Goal: Task Accomplishment & Management: Use online tool/utility

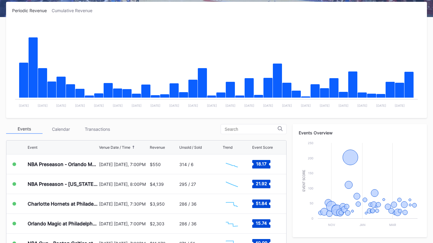
scroll to position [98, 0]
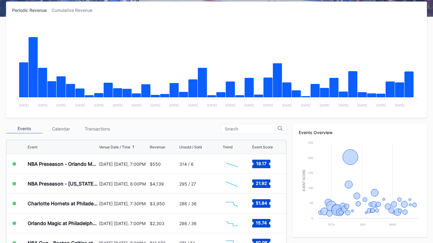
click at [92, 125] on div "Transactions" at bounding box center [97, 128] width 36 height 9
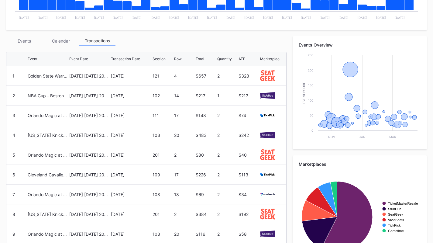
scroll to position [186, 0]
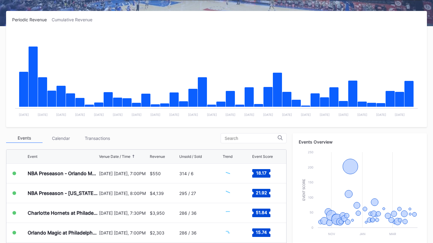
scroll to position [88, 0]
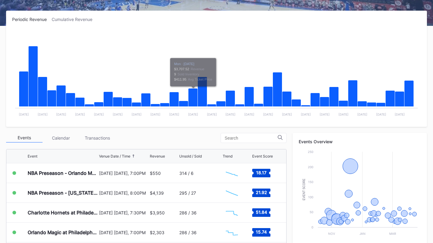
click at [108, 137] on div "Transactions" at bounding box center [97, 137] width 36 height 9
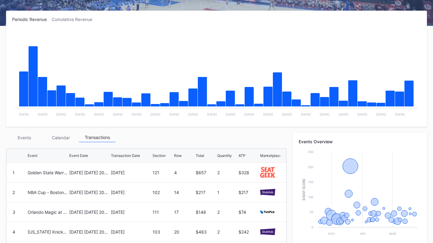
click at [29, 139] on div "Events" at bounding box center [24, 137] width 36 height 9
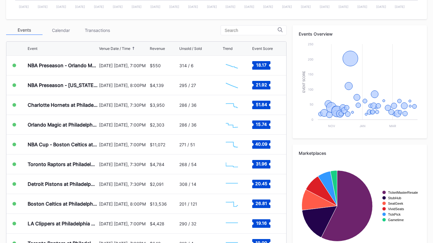
scroll to position [196, 0]
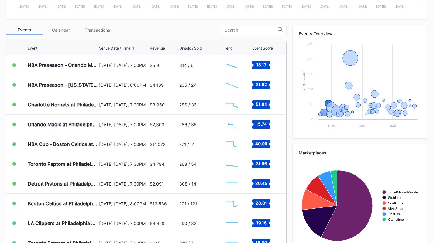
click at [95, 99] on div "Charlotte Hornets at Philadelphia 76ers" at bounding box center [63, 104] width 70 height 19
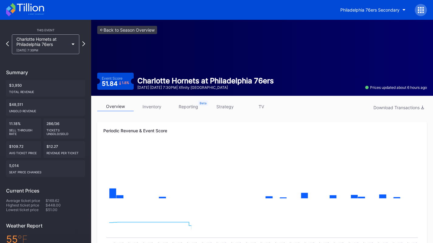
click at [158, 108] on link "inventory" at bounding box center [152, 106] width 36 height 9
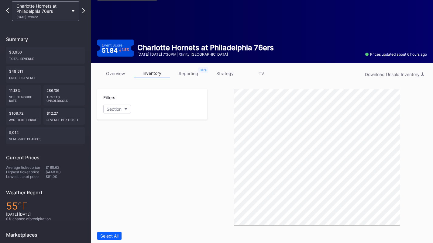
scroll to position [33, 0]
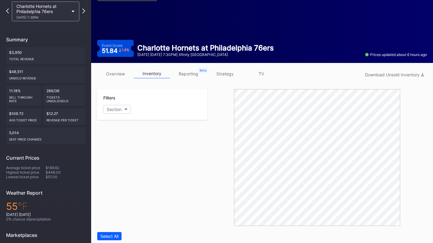
click at [222, 74] on link "strategy" at bounding box center [225, 73] width 36 height 9
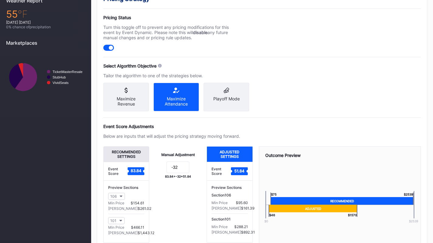
scroll to position [225, 0]
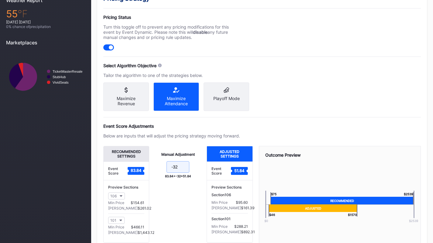
click at [180, 172] on input "-32" at bounding box center [177, 167] width 23 height 12
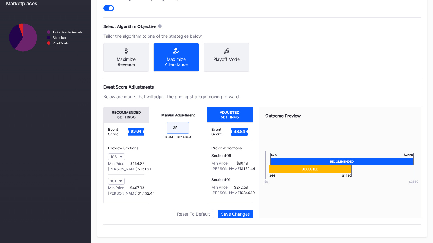
type input "-35"
click at [234, 217] on button "Save Changes" at bounding box center [235, 213] width 35 height 9
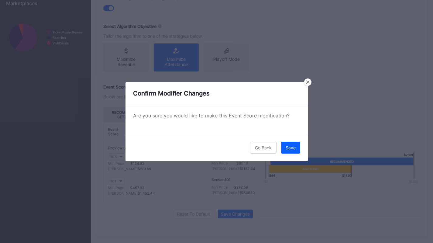
click at [289, 146] on div "Save" at bounding box center [291, 147] width 10 height 5
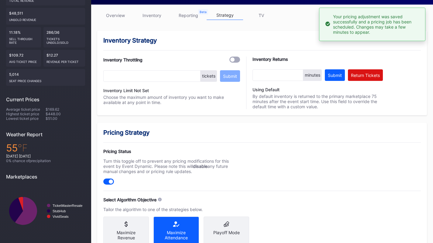
scroll to position [0, 0]
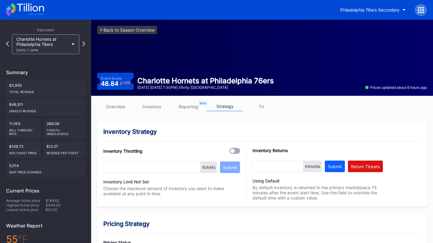
click at [59, 50] on div "10/25 Saturday 7:30PM" at bounding box center [42, 50] width 52 height 4
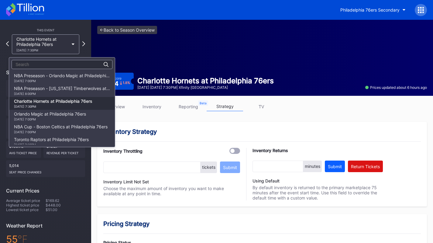
scroll to position [26, 0]
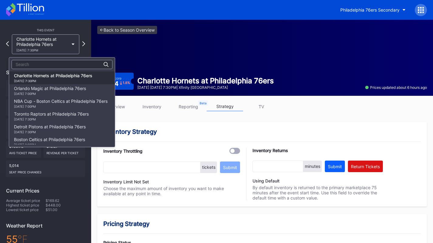
click at [60, 92] on div "10/27 Monday 7:00PM" at bounding box center [50, 94] width 72 height 4
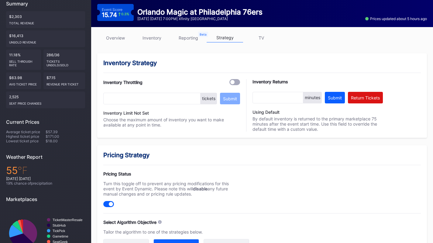
scroll to position [67, 0]
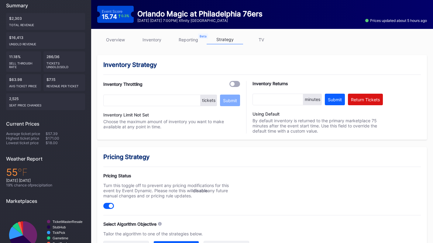
click at [158, 46] on div "overview inventory reporting strategy TV" at bounding box center [262, 41] width 330 height 12
click at [155, 43] on link "inventory" at bounding box center [152, 39] width 36 height 9
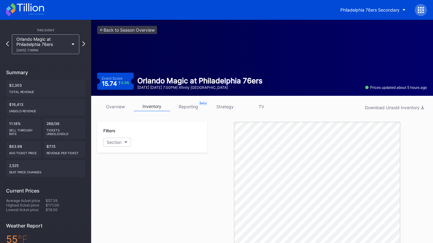
click at [221, 108] on link "strategy" at bounding box center [225, 106] width 36 height 9
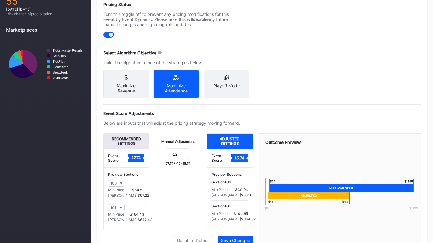
scroll to position [240, 0]
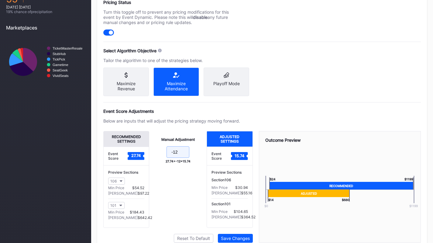
click at [186, 158] on input "-12" at bounding box center [177, 152] width 23 height 12
type input "-13"
click at [158, 194] on div "Manual Adjustment -13 27.74 + -13 = 14.74" at bounding box center [177, 179] width 57 height 97
click at [229, 236] on div "Recommended Settings Event Score 27.74 Preview Sections 106 Min Price $54.71 Ma…" at bounding box center [177, 187] width 149 height 112
click at [230, 241] on div "Save Changes" at bounding box center [235, 237] width 29 height 5
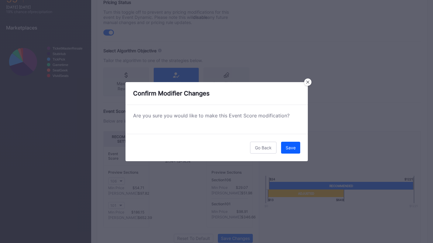
click at [293, 148] on div "Save" at bounding box center [291, 147] width 10 height 5
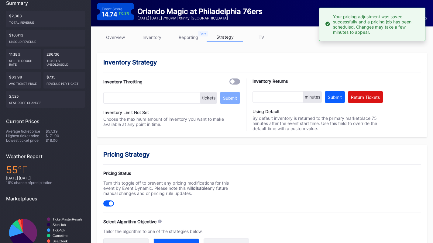
scroll to position [0, 0]
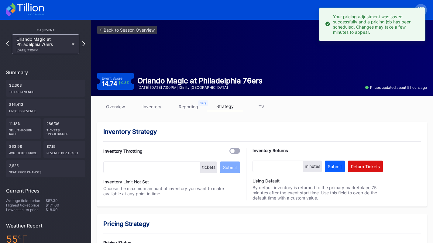
click at [61, 39] on div "Orlando Magic at Philadelphia 76ers 10/27 Monday 7:00PM" at bounding box center [42, 43] width 52 height 15
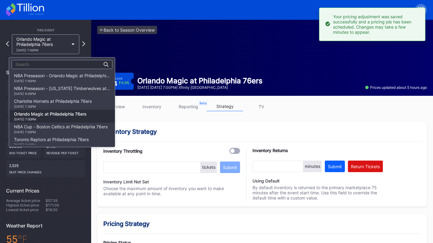
scroll to position [38, 0]
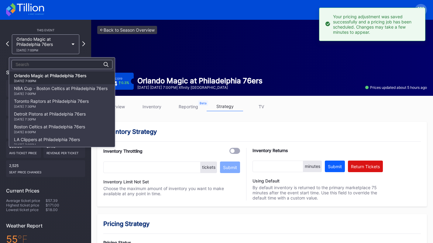
click at [57, 89] on div "NBA Cup - Boston Celtics at Philadelphia 76ers 10/31 Friday 7:00PM" at bounding box center [61, 91] width 94 height 10
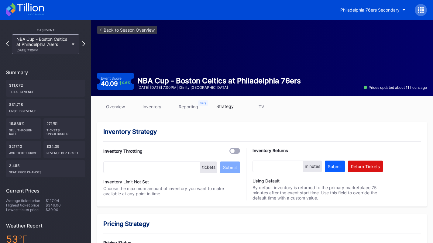
click at [163, 106] on link "inventory" at bounding box center [152, 106] width 36 height 9
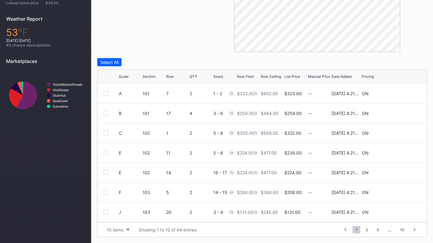
scroll to position [59, 0]
click at [123, 229] on div "10 items" at bounding box center [115, 229] width 17 height 5
click at [125, 217] on div "200 items" at bounding box center [118, 213] width 29 height 11
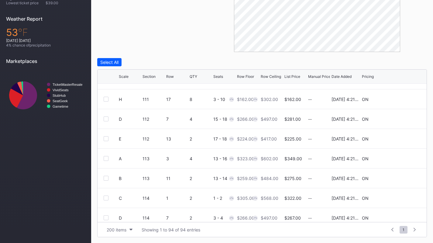
scroll to position [0, 0]
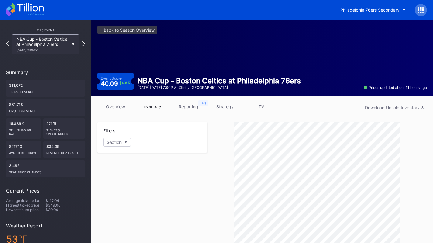
click at [66, 44] on div "NBA Cup - Boston Celtics at Philadelphia 76ers 10/31 Friday 7:00PM" at bounding box center [42, 43] width 52 height 15
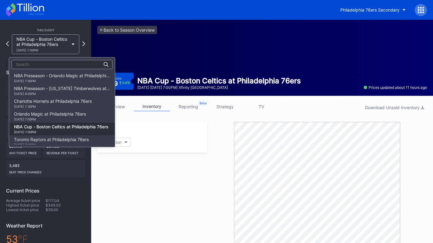
scroll to position [51, 0]
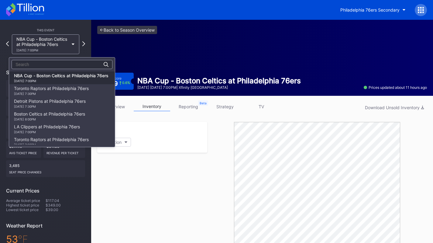
click at [64, 90] on div "Toronto Raptors at Philadelphia 76ers 11/8 Saturday 7:30PM" at bounding box center [51, 91] width 75 height 10
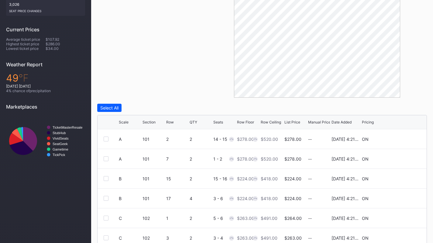
scroll to position [207, 0]
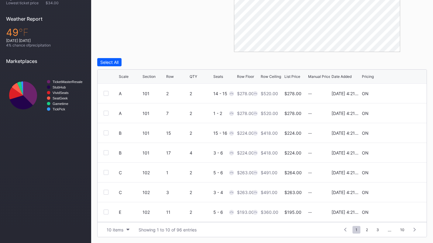
click at [122, 227] on div "10 items" at bounding box center [115, 229] width 17 height 5
drag, startPoint x: 123, startPoint y: 212, endPoint x: 132, endPoint y: 211, distance: 9.2
click at [123, 212] on div "200 items" at bounding box center [118, 213] width 20 height 5
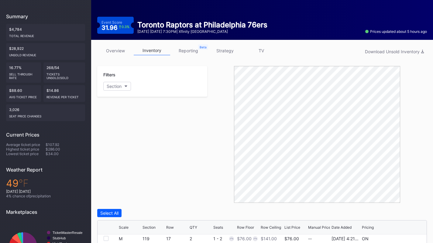
scroll to position [0, 0]
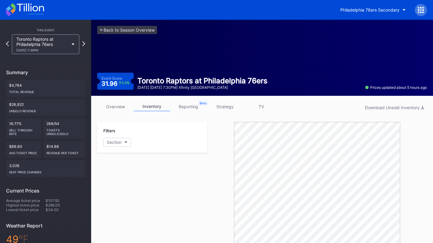
click at [46, 46] on div "Toronto Raptors at Philadelphia 76ers 11/8 Saturday 7:30PM" at bounding box center [42, 43] width 52 height 15
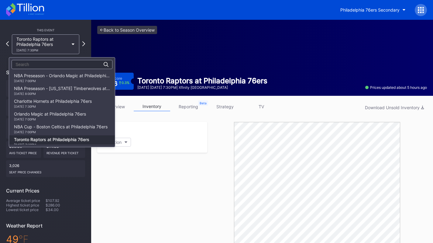
scroll to position [64, 0]
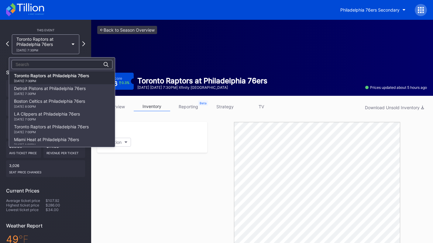
click at [50, 86] on div "Detroit Pistons at Philadelphia 76ers 11/9 Sunday 7:30PM" at bounding box center [50, 91] width 72 height 10
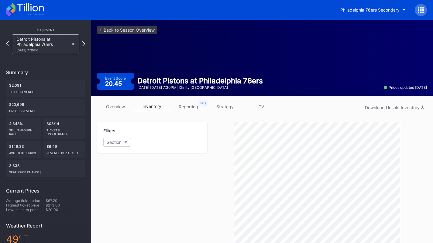
click at [60, 44] on div "Detroit Pistons at Philadelphia 76ers 11/9 Sunday 7:30PM" at bounding box center [42, 43] width 52 height 15
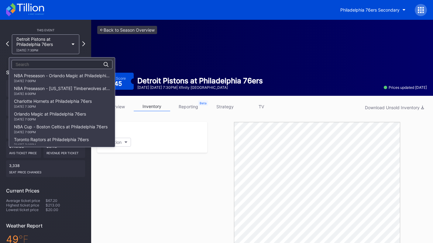
scroll to position [77, 0]
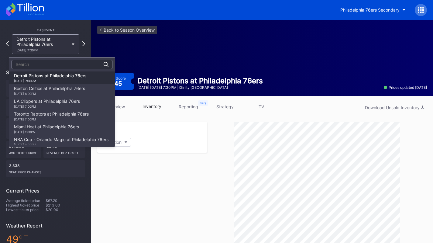
click at [65, 86] on div "Boston Celtics at Philadelphia 76ers 11/11 Tuesday 8:00PM" at bounding box center [49, 91] width 71 height 10
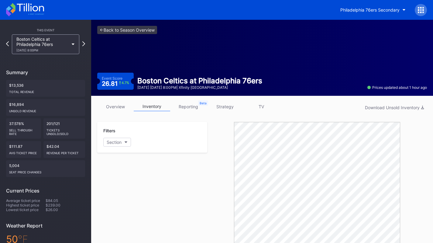
click at [65, 90] on div "Total Revenue" at bounding box center [45, 91] width 73 height 6
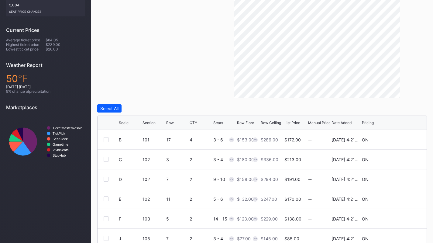
scroll to position [207, 0]
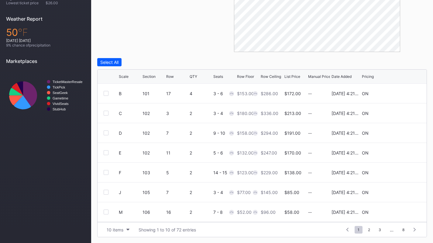
click at [123, 231] on div "10 items" at bounding box center [115, 229] width 17 height 5
click at [121, 216] on div "200 items" at bounding box center [118, 213] width 20 height 5
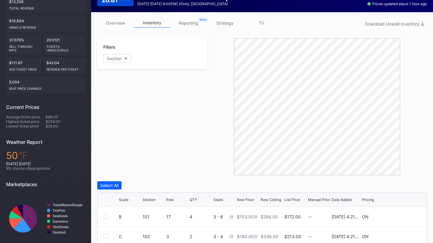
scroll to position [0, 0]
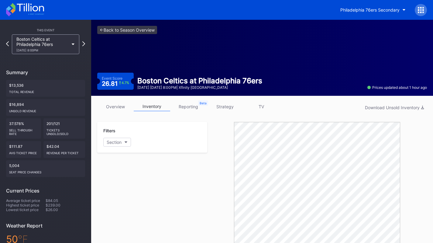
click at [122, 108] on link "overview" at bounding box center [115, 106] width 36 height 9
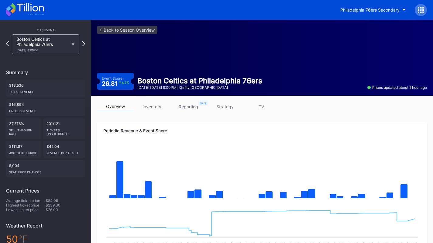
click at [232, 107] on link "strategy" at bounding box center [225, 106] width 36 height 9
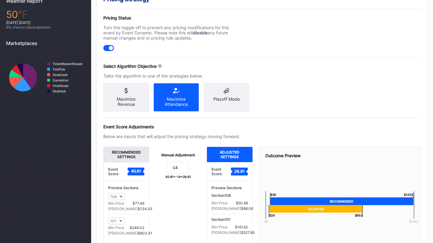
scroll to position [228, 0]
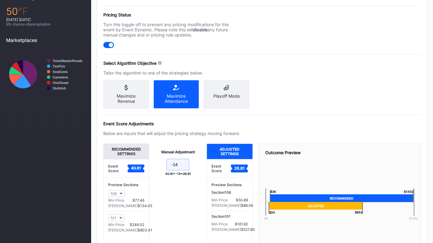
click at [181, 167] on input "-14" at bounding box center [177, 165] width 23 height 12
click at [194, 142] on div "Event Score Adjustments Below are inputs that will adjust the pricing strategy …" at bounding box center [261, 188] width 317 height 134
click at [181, 170] on input "-16" at bounding box center [177, 165] width 23 height 12
type input "-17"
click at [173, 201] on div "Manual Adjustment -17 40.81 + -17 = 23.81" at bounding box center [177, 191] width 57 height 97
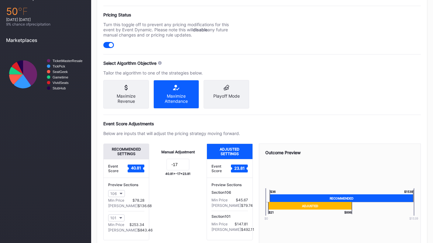
scroll to position [268, 0]
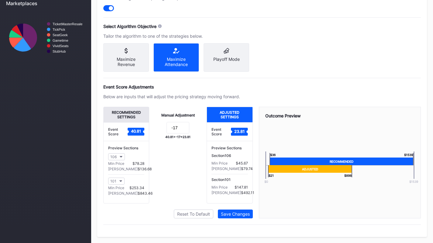
click at [226, 217] on button "Save Changes" at bounding box center [235, 213] width 35 height 9
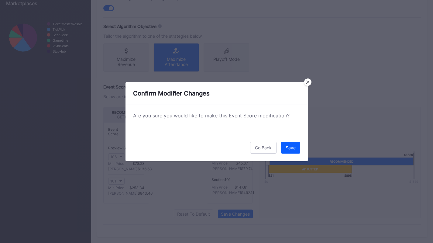
click at [286, 153] on button "Save" at bounding box center [290, 148] width 19 height 12
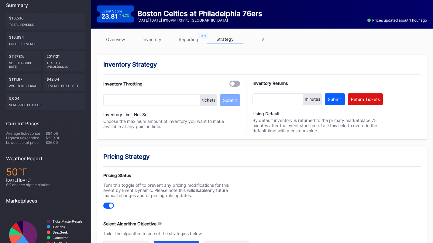
scroll to position [0, 0]
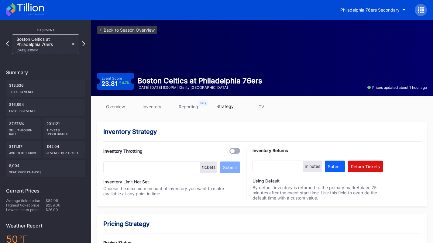
click at [36, 48] on div "11/11 Tuesday 8:00PM" at bounding box center [42, 50] width 52 height 4
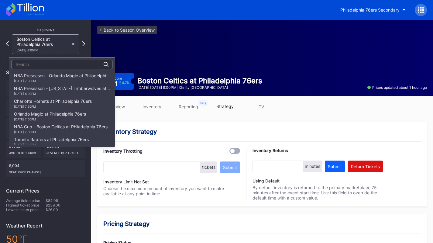
scroll to position [89, 0]
click at [53, 89] on div "LA Clippers at Philadelphia 76ers 11/17 Monday 7:00PM" at bounding box center [47, 91] width 66 height 10
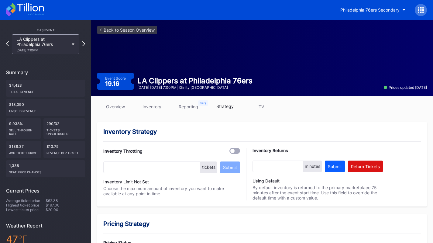
click at [156, 104] on link "inventory" at bounding box center [152, 106] width 36 height 9
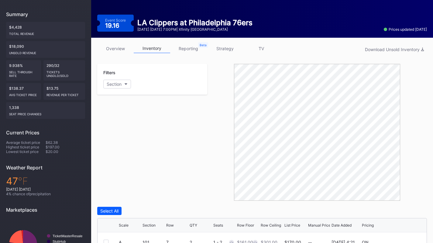
scroll to position [58, 0]
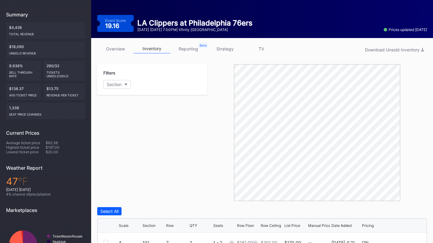
click at [231, 47] on link "strategy" at bounding box center [225, 48] width 36 height 9
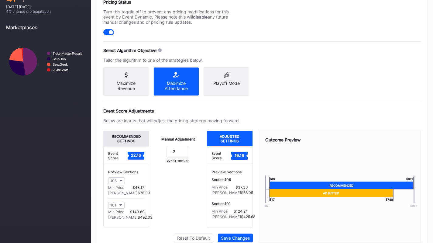
scroll to position [241, 0]
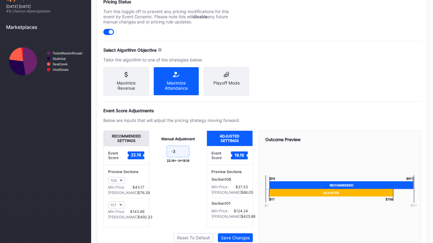
click at [184, 157] on input "-3" at bounding box center [177, 152] width 23 height 12
type input "-5"
click at [185, 129] on div "Event Score Adjustments Below are inputs that will adjust the pricing strategy …" at bounding box center [261, 175] width 317 height 134
click at [248, 240] on div "Save Changes" at bounding box center [235, 237] width 29 height 5
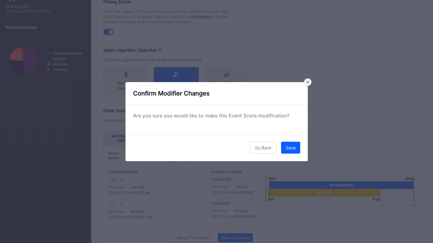
click at [290, 149] on div "Save" at bounding box center [291, 147] width 10 height 5
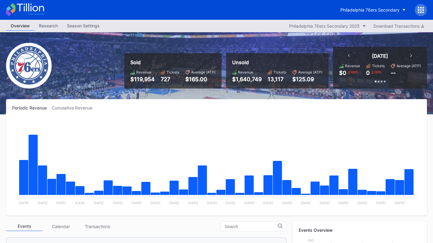
scroll to position [131, 0]
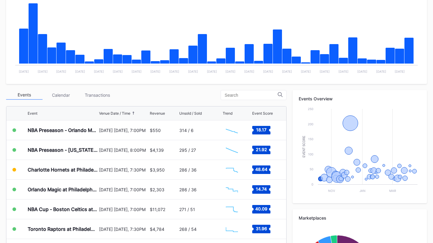
click at [105, 94] on div "Transactions" at bounding box center [97, 94] width 36 height 9
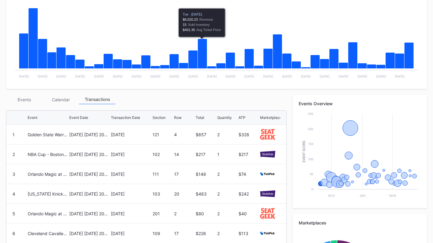
scroll to position [0, 0]
